Goal: Information Seeking & Learning: Find specific fact

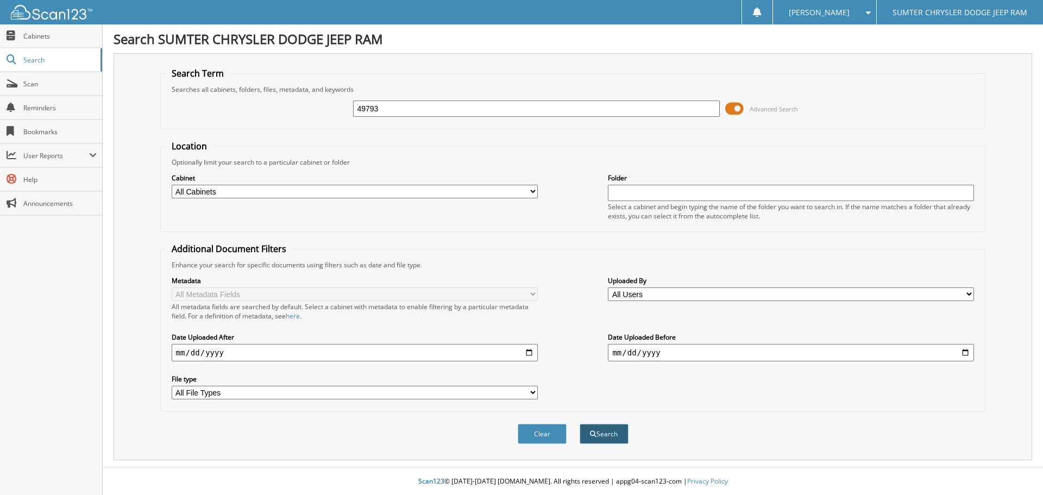
type input "49793"
click at [604, 432] on button "Search" at bounding box center [604, 434] width 49 height 20
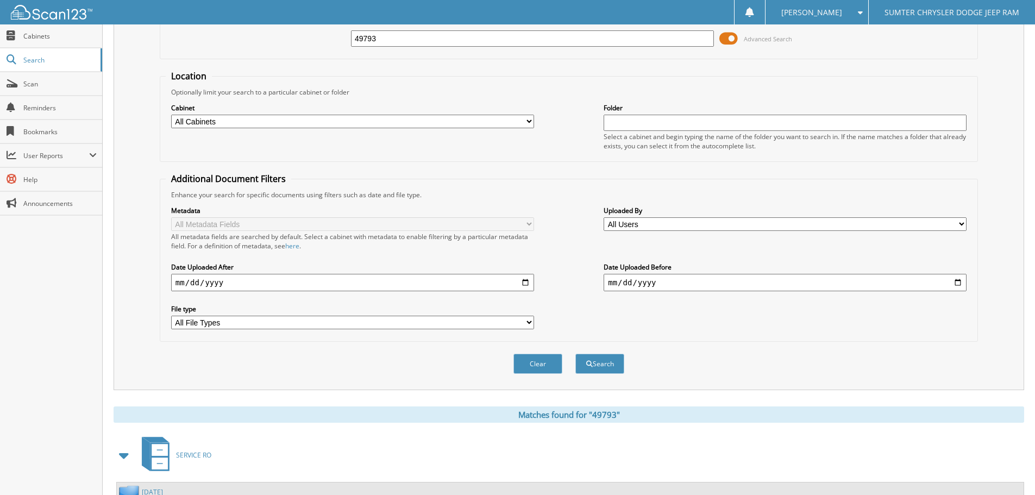
scroll to position [173, 0]
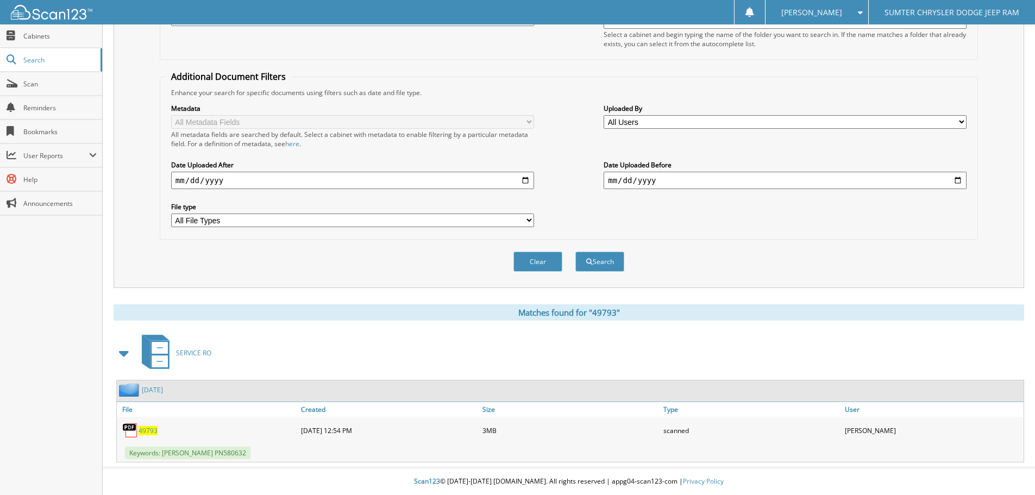
click at [146, 429] on span "49793" at bounding box center [148, 430] width 19 height 9
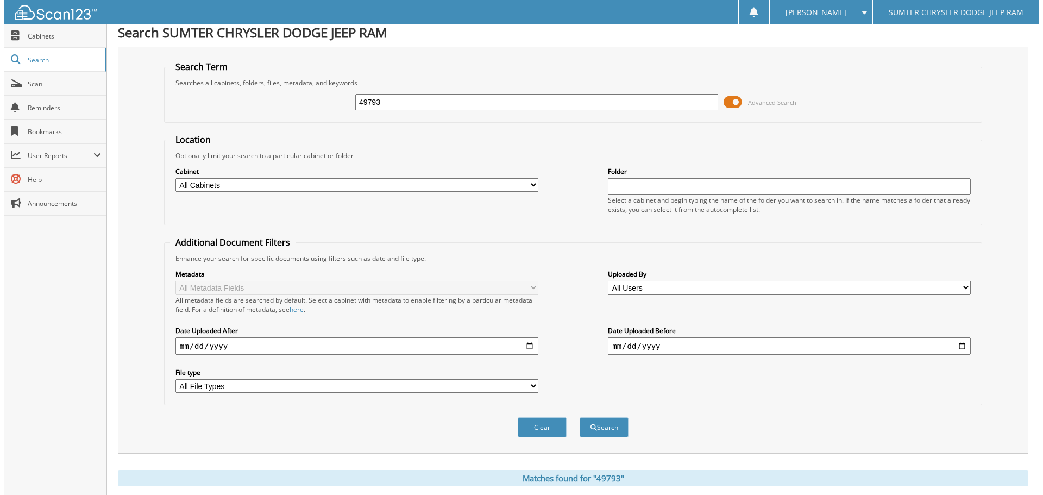
scroll to position [0, 0]
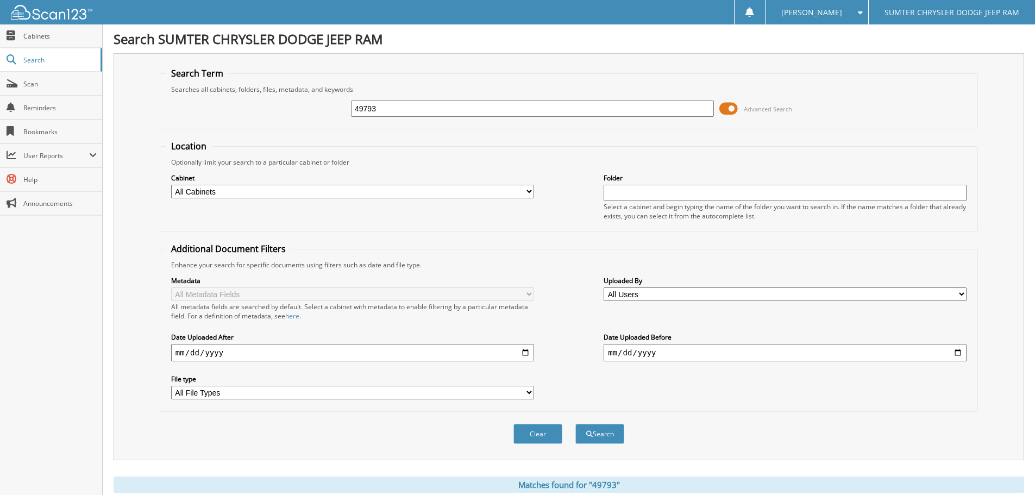
click at [412, 109] on input "49793" at bounding box center [532, 109] width 363 height 16
click at [543, 431] on button "Clear" at bounding box center [538, 434] width 49 height 20
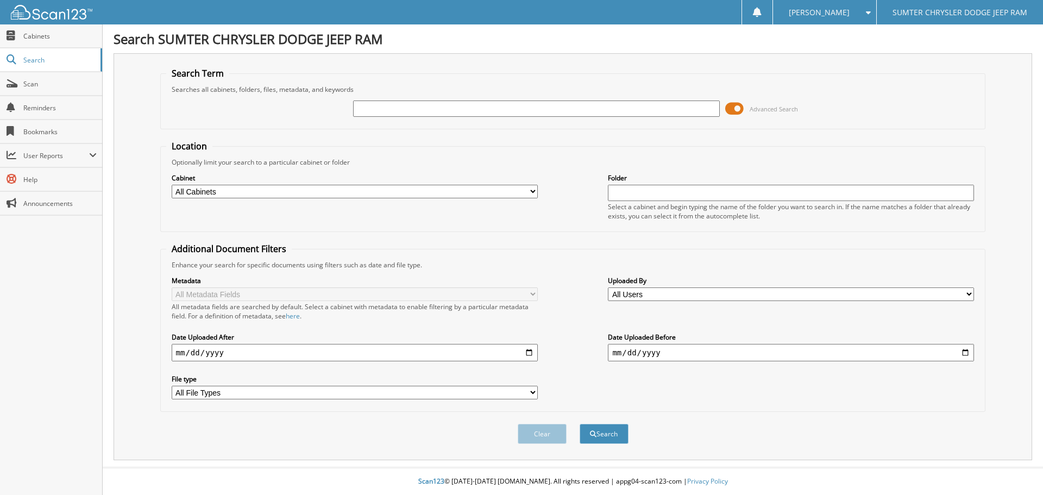
click at [427, 115] on input "text" at bounding box center [536, 109] width 366 height 16
type input "48264"
click at [615, 434] on button "Search" at bounding box center [604, 434] width 49 height 20
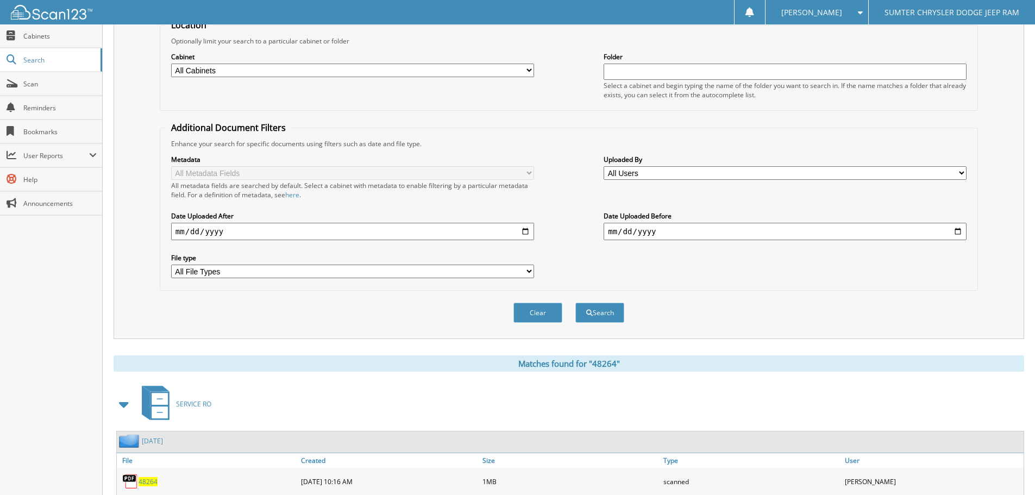
scroll to position [173, 0]
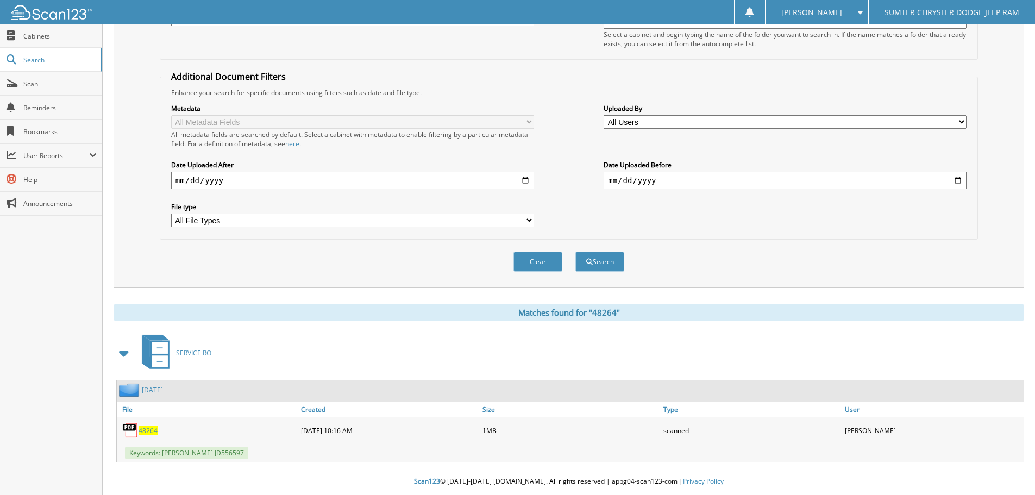
click at [147, 431] on span "48264" at bounding box center [148, 430] width 19 height 9
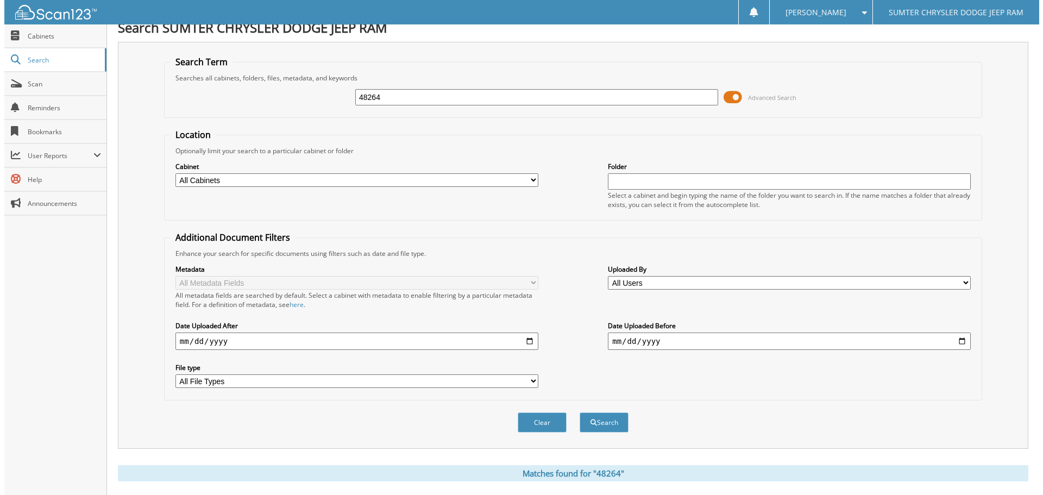
scroll to position [0, 0]
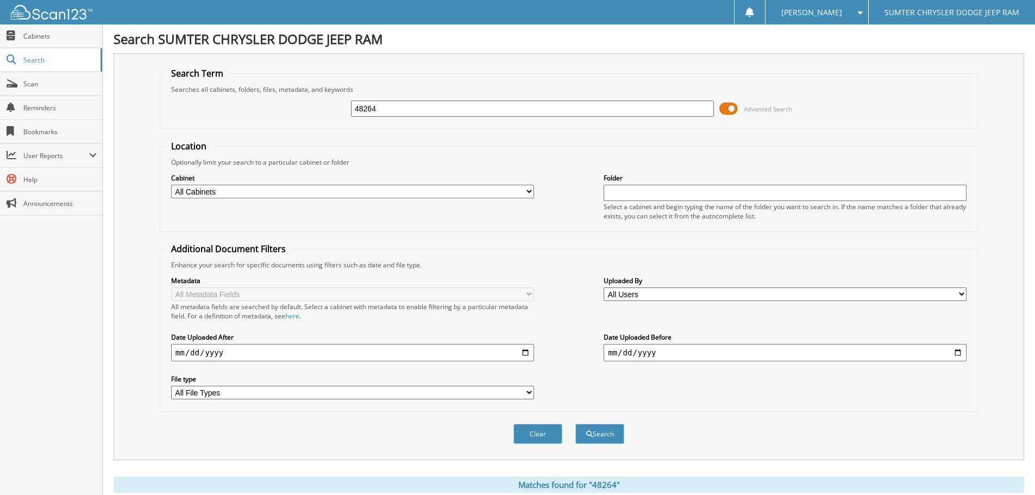
click at [415, 112] on input "48264" at bounding box center [532, 109] width 363 height 16
click at [530, 433] on button "Clear" at bounding box center [538, 434] width 49 height 20
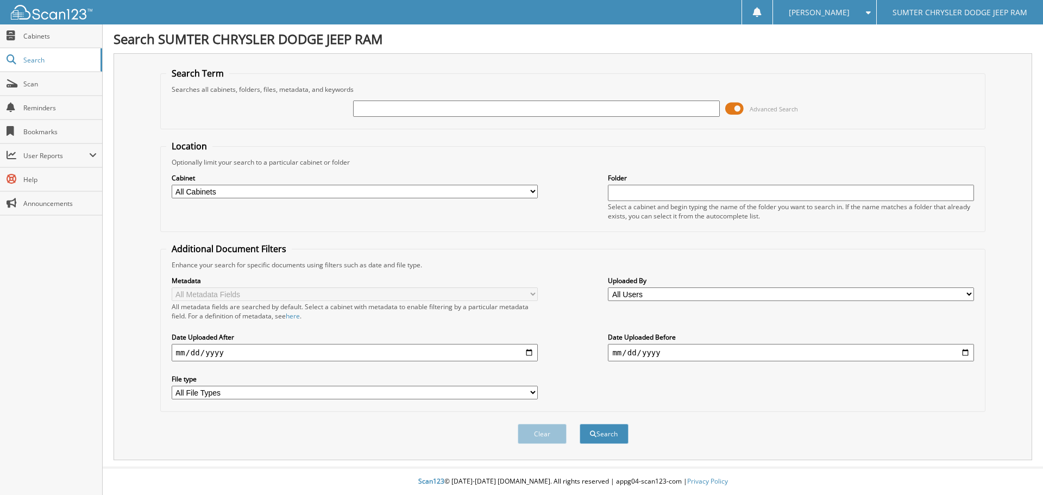
click at [444, 110] on input "text" at bounding box center [536, 109] width 366 height 16
type input "46552"
click at [606, 435] on button "Search" at bounding box center [604, 434] width 49 height 20
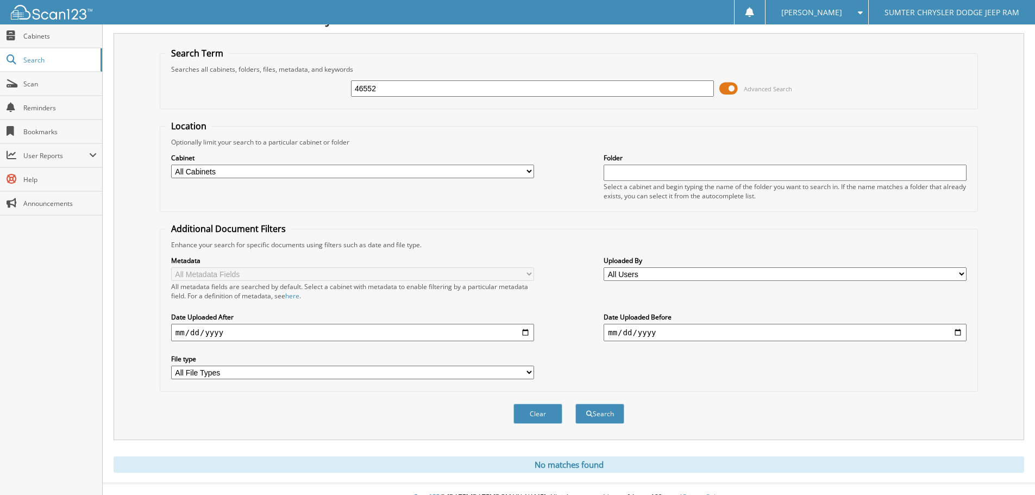
scroll to position [36, 0]
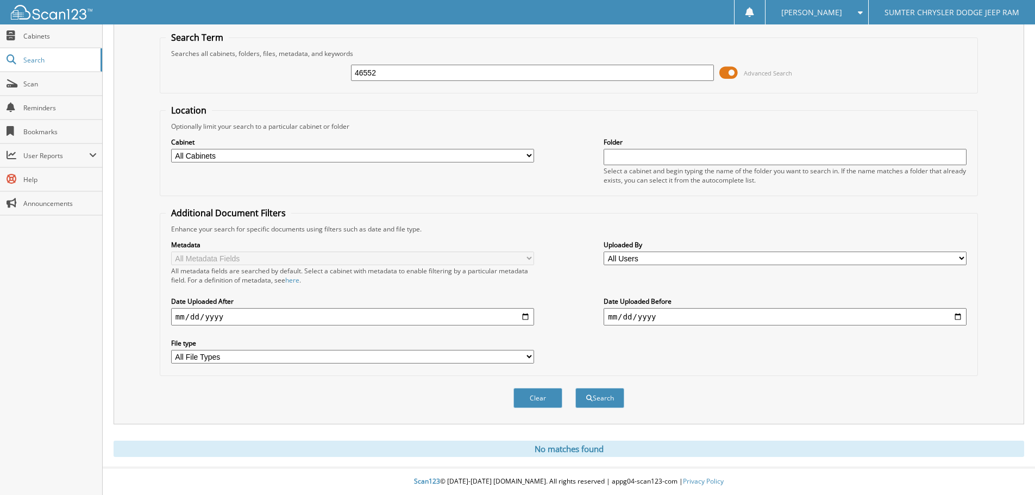
drag, startPoint x: 539, startPoint y: 399, endPoint x: 532, endPoint y: 391, distance: 10.0
click at [537, 398] on button "Clear" at bounding box center [538, 398] width 49 height 20
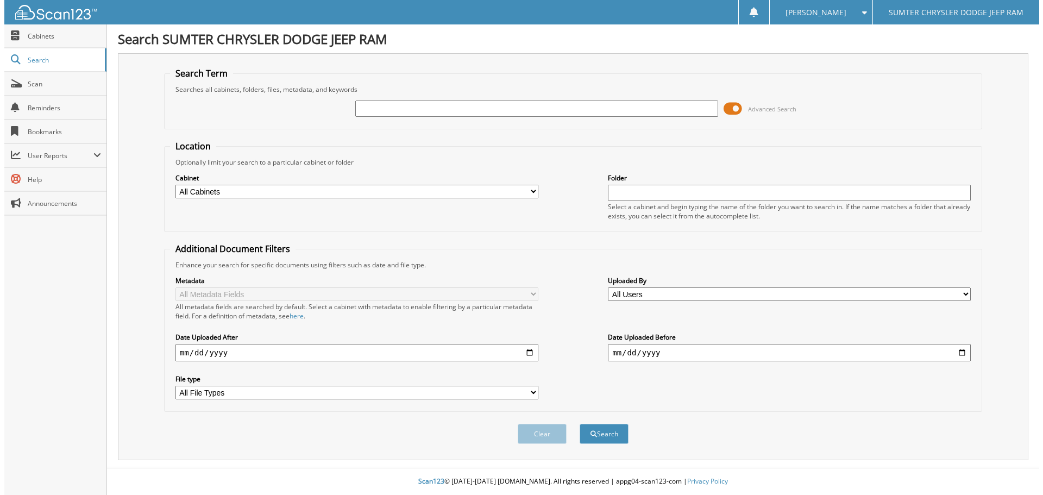
scroll to position [0, 0]
click at [437, 107] on input "text" at bounding box center [536, 109] width 366 height 16
type input "a"
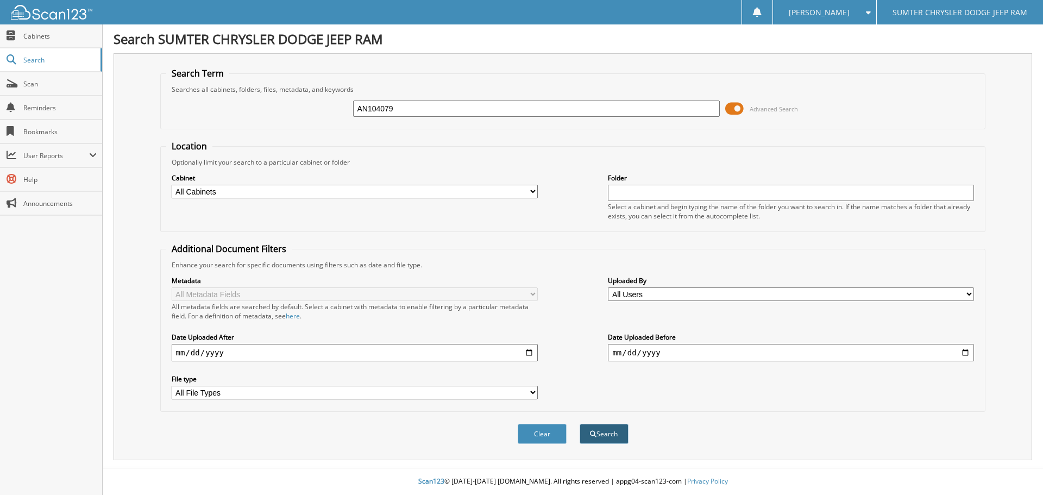
type input "AN104079"
click at [604, 436] on button "Search" at bounding box center [604, 434] width 49 height 20
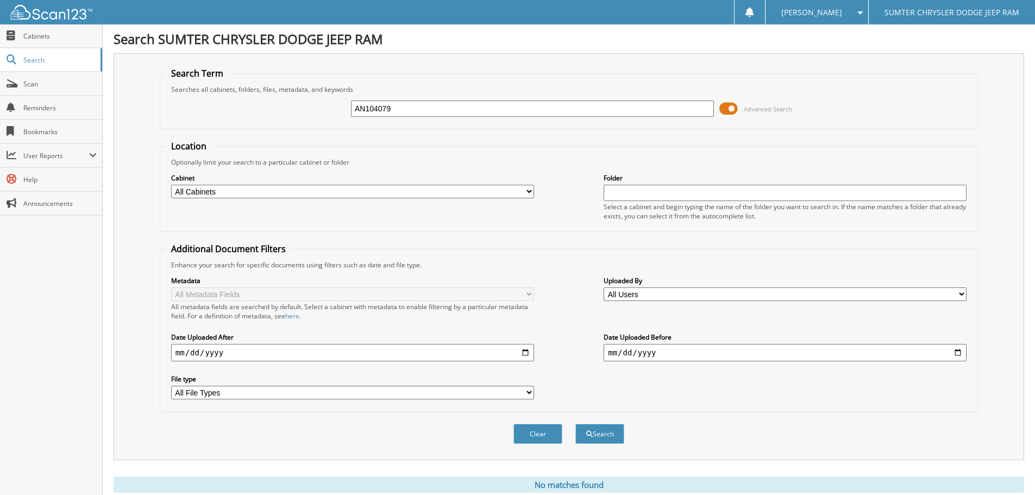
scroll to position [36, 0]
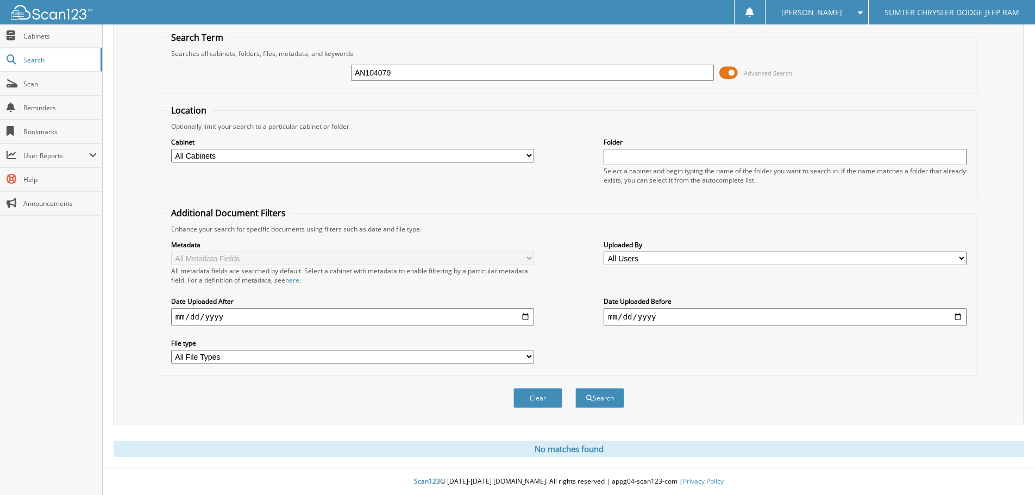
click at [530, 70] on input "AN104079" at bounding box center [532, 73] width 363 height 16
click at [551, 396] on button "Clear" at bounding box center [538, 398] width 49 height 20
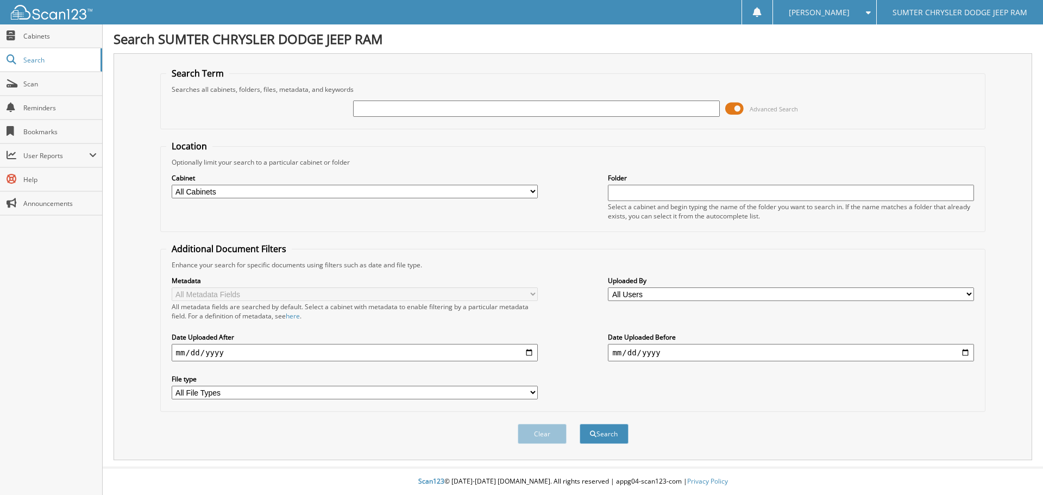
click at [453, 110] on input "text" at bounding box center [536, 109] width 366 height 16
type input "39900"
click at [600, 433] on button "Search" at bounding box center [604, 434] width 49 height 20
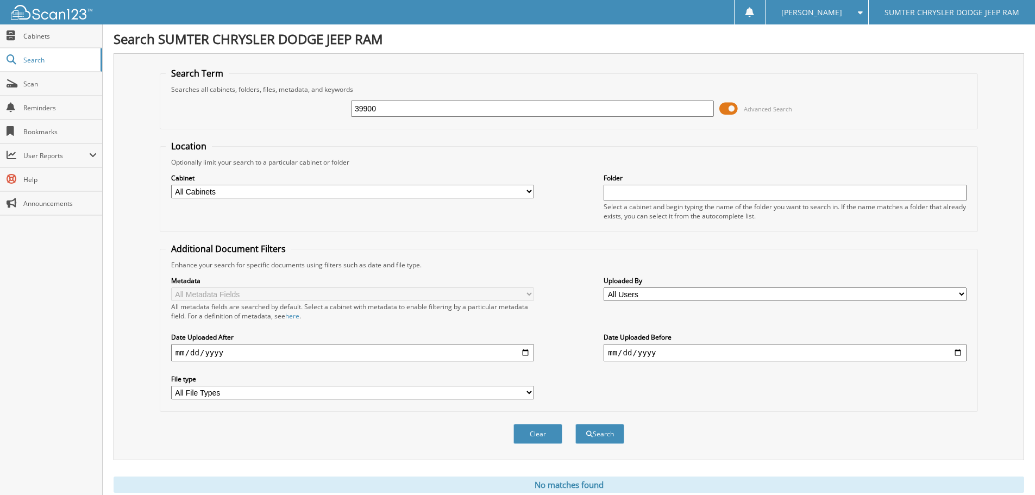
scroll to position [36, 0]
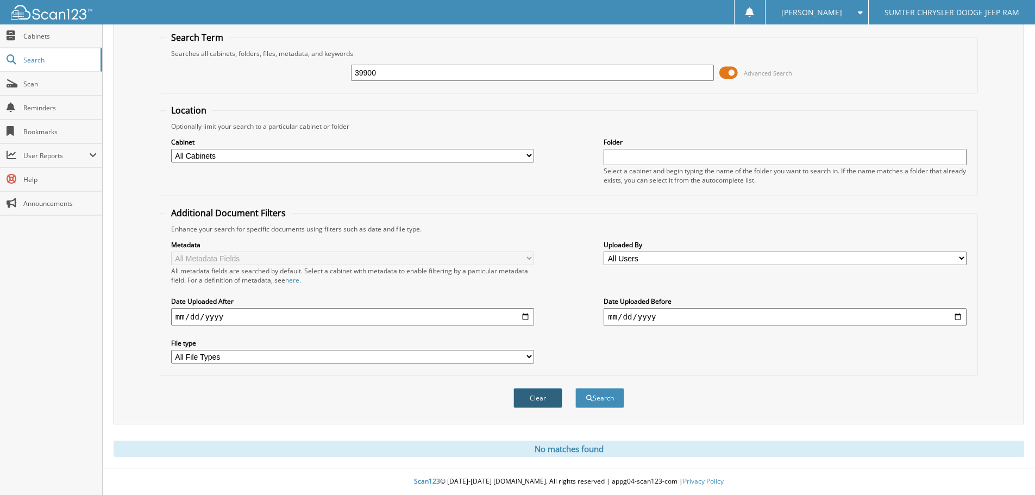
click at [542, 396] on button "Clear" at bounding box center [538, 398] width 49 height 20
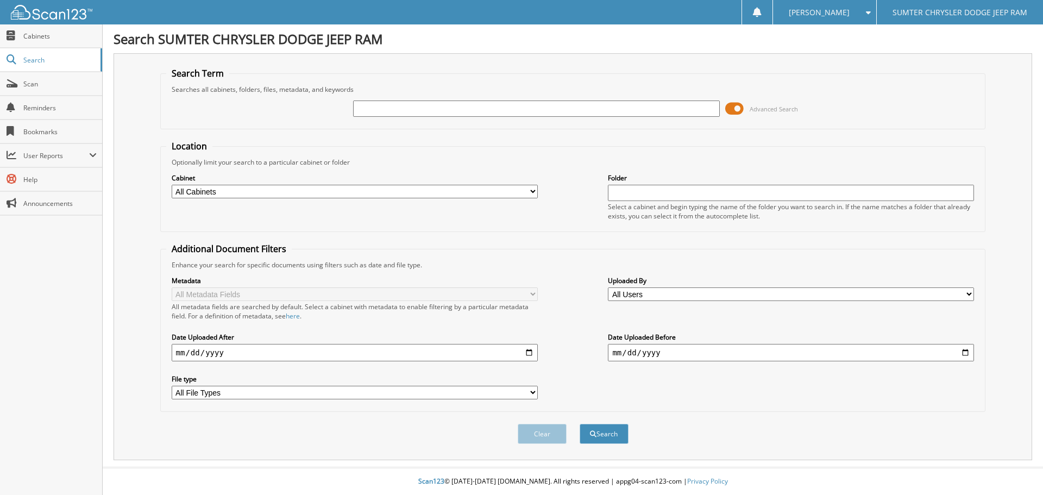
click at [461, 112] on input "text" at bounding box center [536, 109] width 366 height 16
type input "HH585092"
click at [609, 434] on button "Search" at bounding box center [604, 434] width 49 height 20
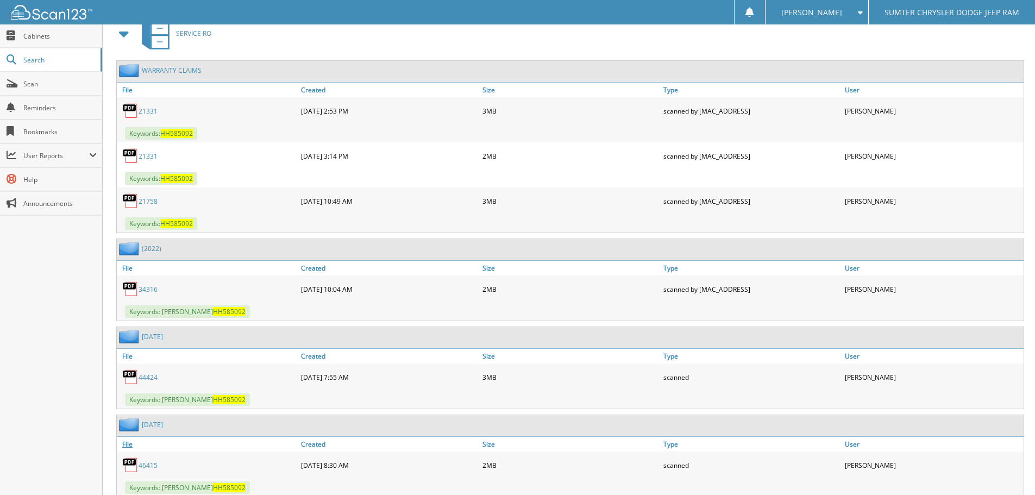
scroll to position [473, 0]
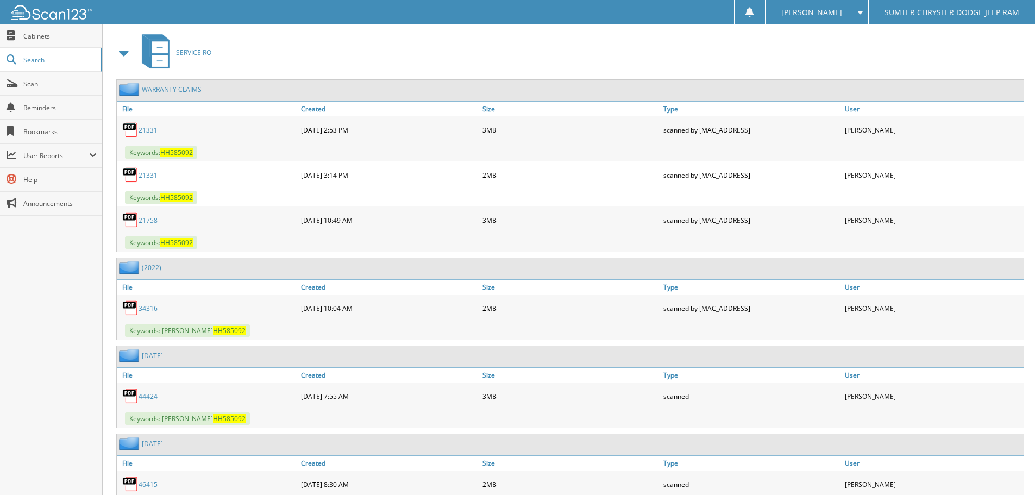
click at [180, 91] on link "WARRANTY CLAIMS" at bounding box center [172, 89] width 60 height 9
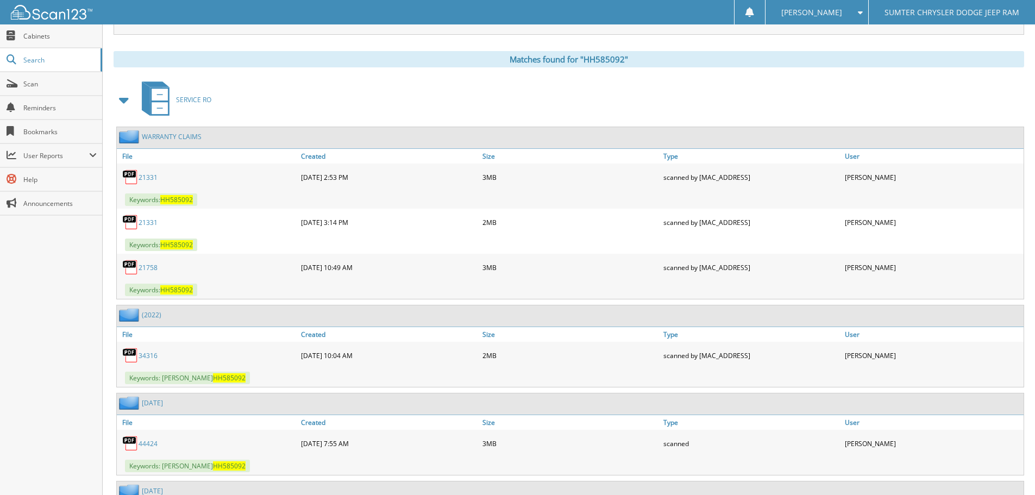
scroll to position [310, 0]
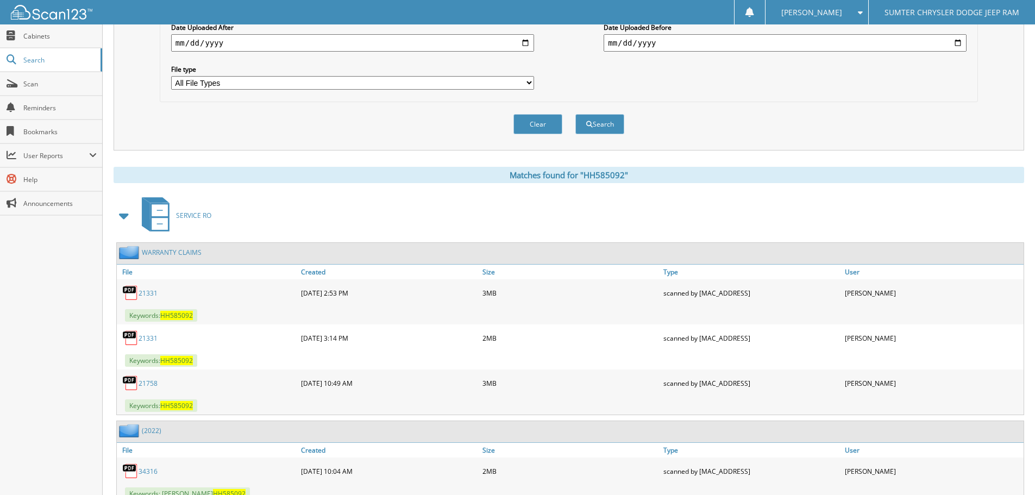
click at [147, 251] on link "WARRANTY CLAIMS" at bounding box center [172, 252] width 60 height 9
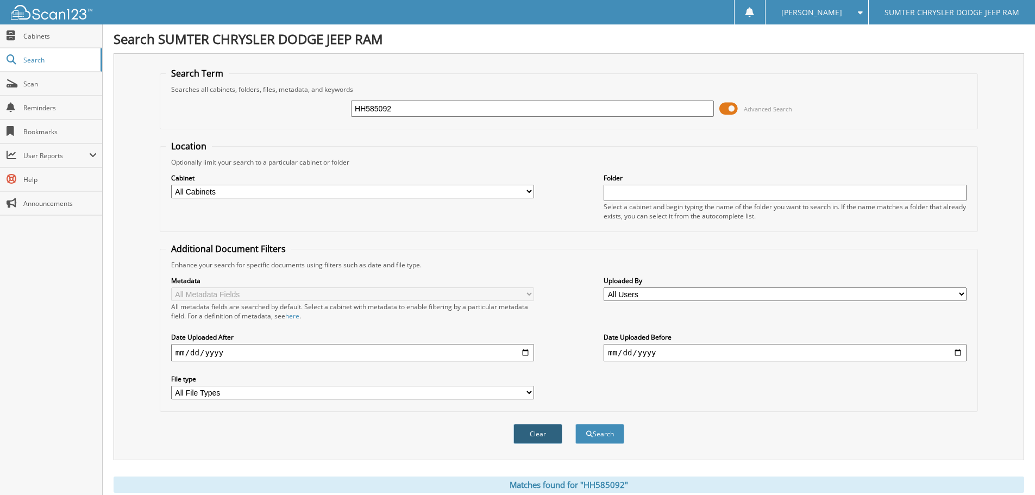
click at [527, 428] on button "Clear" at bounding box center [538, 434] width 49 height 20
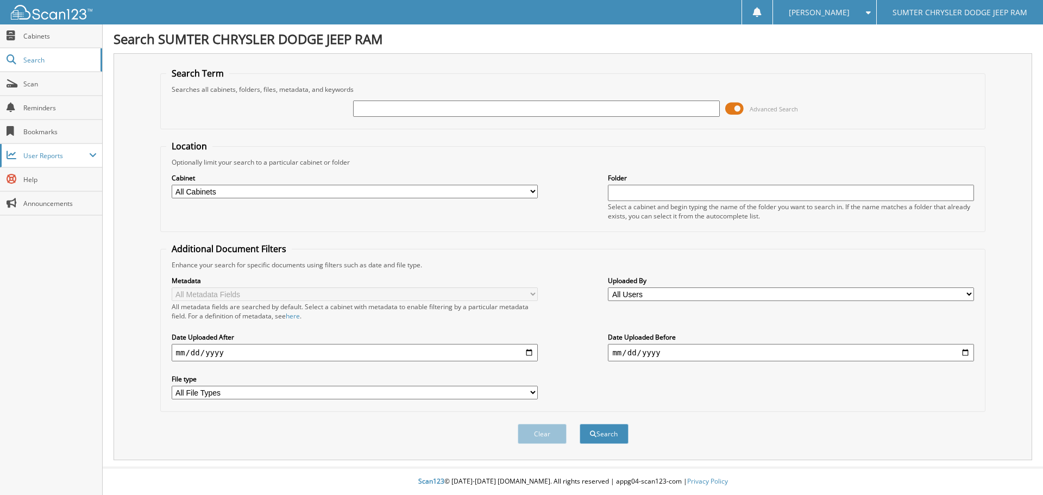
click at [54, 160] on span "User Reports" at bounding box center [51, 155] width 102 height 23
click at [71, 178] on span "My Recent Activity" at bounding box center [57, 179] width 80 height 10
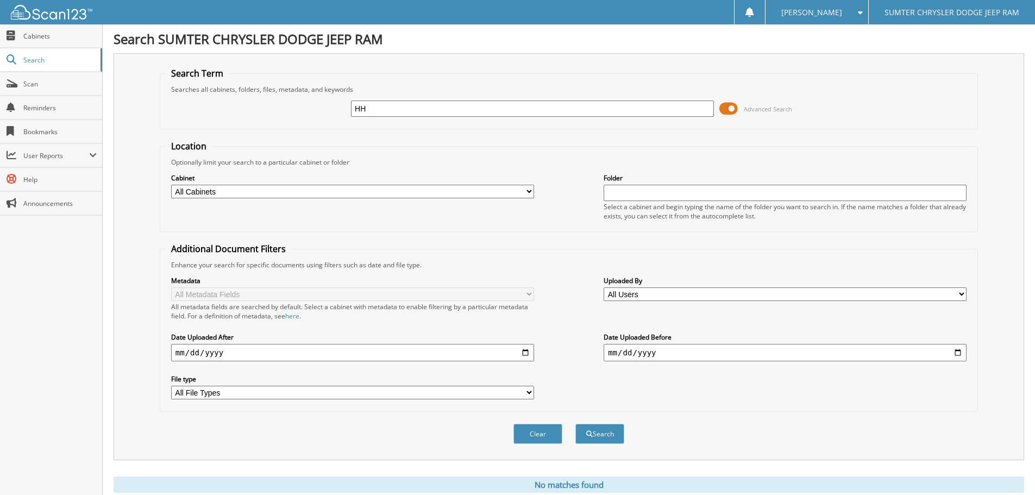
type input "H"
type input "39900"
click at [762, 107] on span "Advanced Search" at bounding box center [768, 109] width 48 height 8
click at [532, 188] on select "All Cabinets ACCOUNTS PAYABLE BANK DOCUMENTS COMPANY DOCS PARTS INVOICES SERVIC…" at bounding box center [352, 192] width 363 height 14
select select "25369"
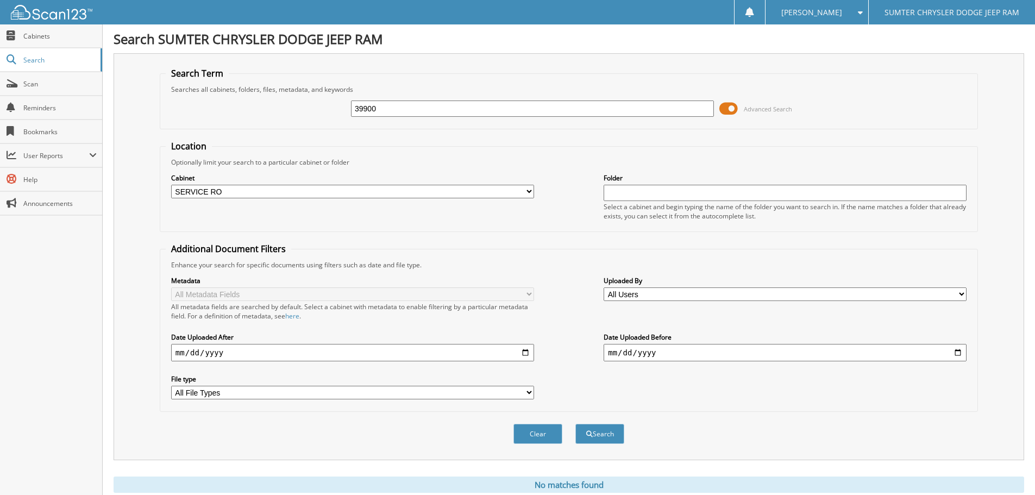
click at [171, 185] on select "All Cabinets ACCOUNTS PAYABLE BANK DOCUMENTS COMPANY DOCS PARTS INVOICES SERVIC…" at bounding box center [352, 192] width 363 height 14
click at [644, 195] on input "text" at bounding box center [785, 193] width 363 height 16
type input "(WARRANTY [DATE])"
click at [583, 429] on button "Search" at bounding box center [599, 434] width 49 height 20
click at [533, 433] on button "Clear" at bounding box center [538, 434] width 49 height 20
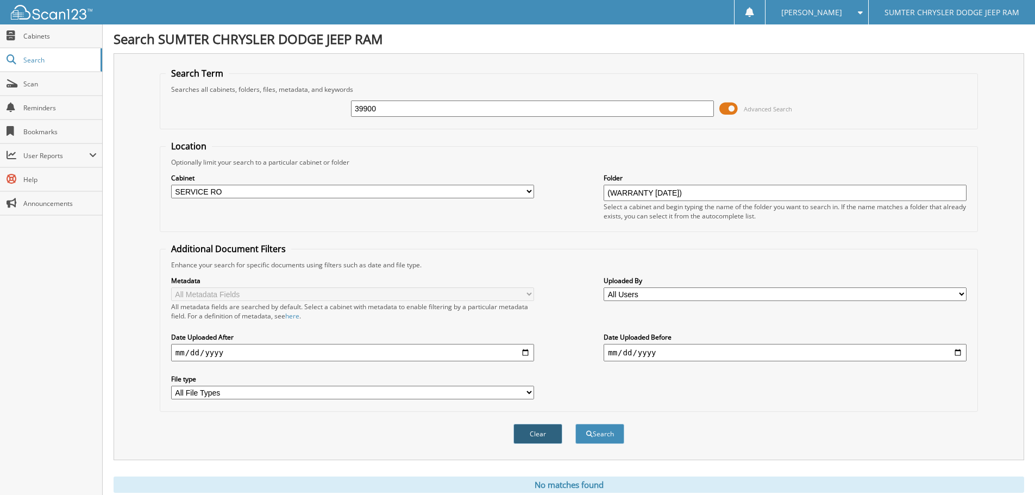
select select
select select "25369"
click at [542, 429] on button "Clear" at bounding box center [538, 434] width 49 height 20
select select
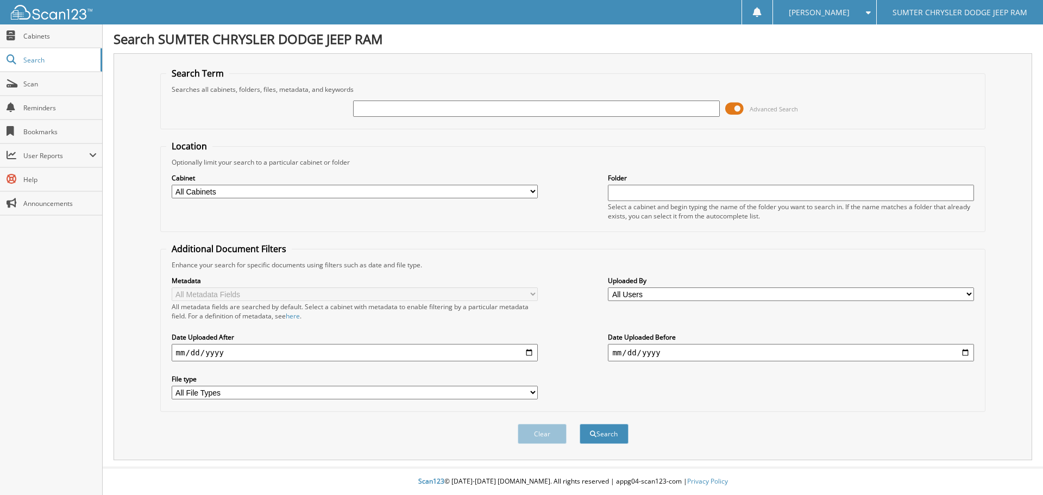
click at [443, 109] on input "text" at bounding box center [536, 109] width 366 height 16
type input "MN690518"
click at [617, 430] on button "Search" at bounding box center [604, 434] width 49 height 20
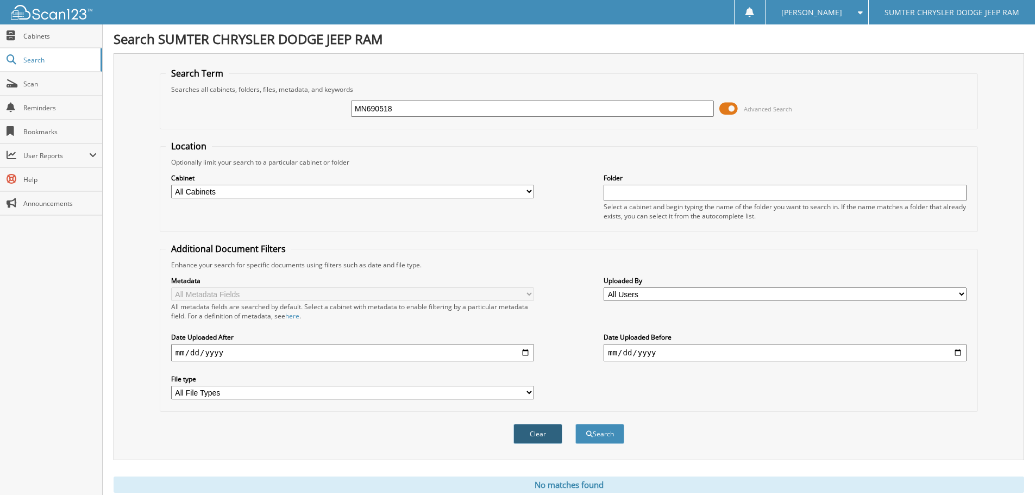
click at [534, 435] on button "Clear" at bounding box center [538, 434] width 49 height 20
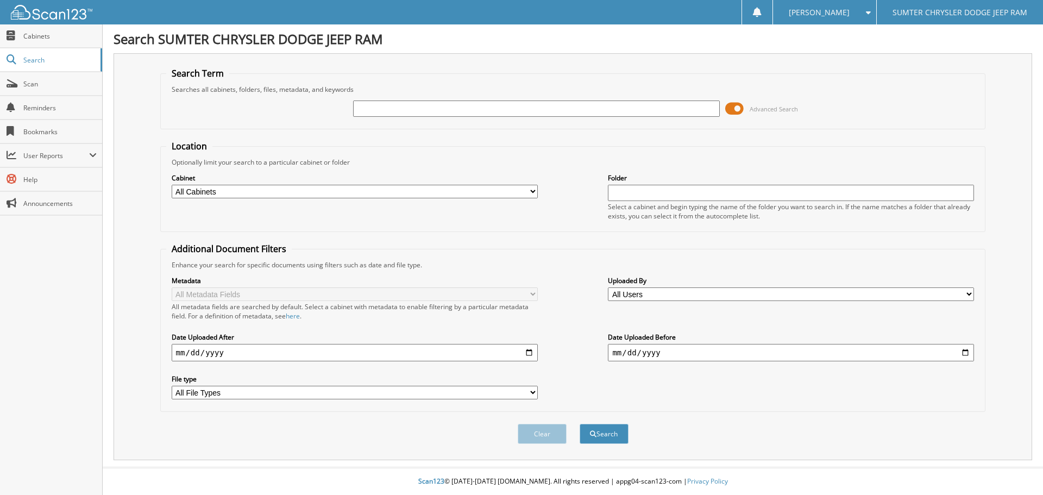
click at [511, 110] on input "text" at bounding box center [536, 109] width 366 height 16
type input "MN690518"
click at [733, 105] on span at bounding box center [734, 109] width 18 height 16
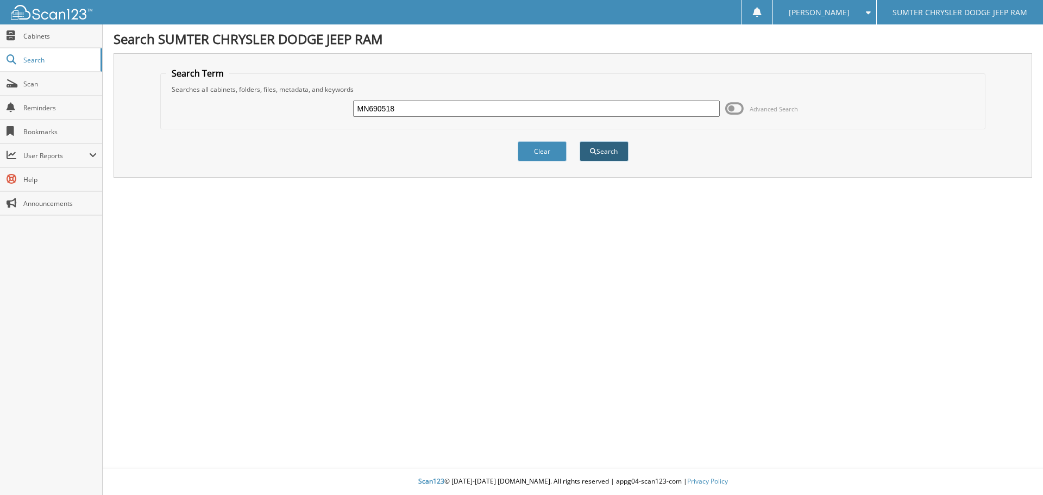
click at [604, 151] on button "Search" at bounding box center [604, 151] width 49 height 20
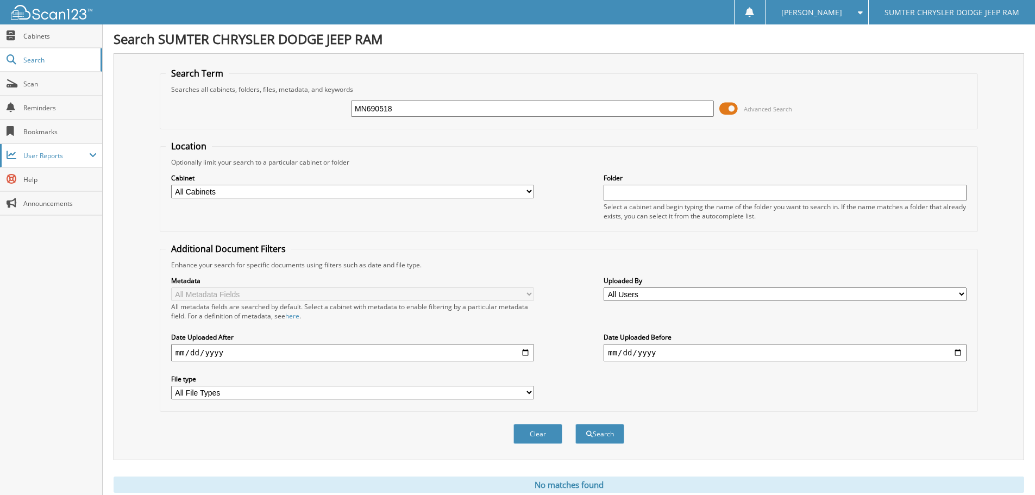
click at [88, 152] on span "User Reports" at bounding box center [51, 155] width 102 height 23
click at [84, 174] on link "My Recent Activity" at bounding box center [51, 178] width 102 height 23
type input "M"
type input "[US_VEHICLE_IDENTIFICATION_NUMBER]"
click at [599, 439] on button "Search" at bounding box center [599, 434] width 49 height 20
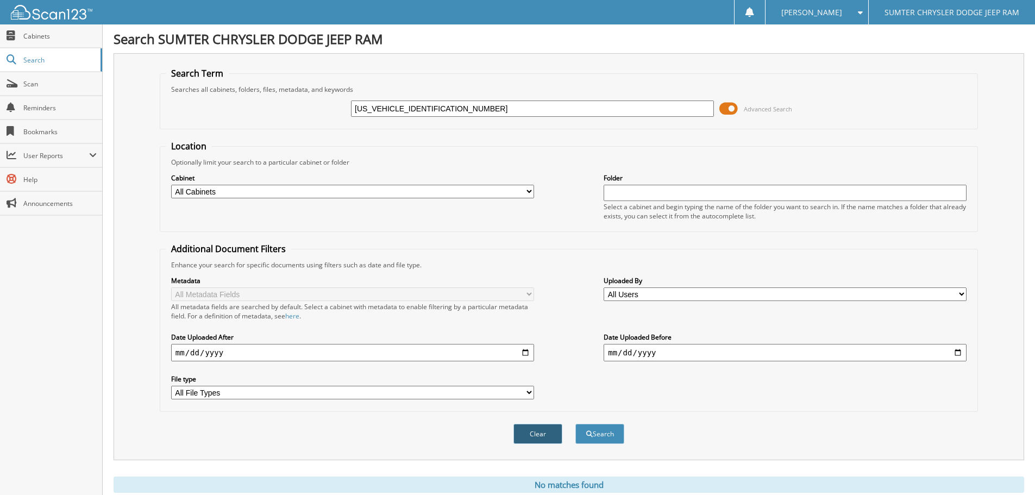
click at [527, 429] on button "Clear" at bounding box center [538, 434] width 49 height 20
